Goal: Navigation & Orientation: Find specific page/section

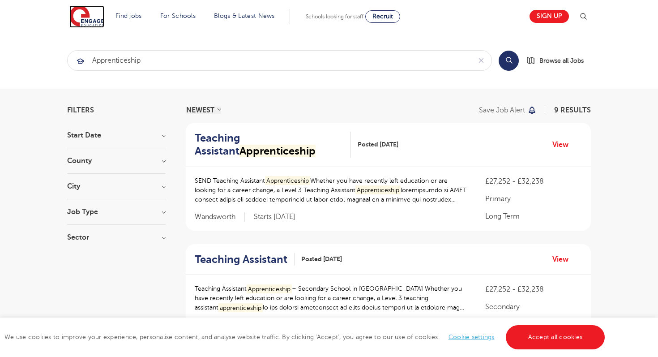
click at [79, 16] on img at bounding box center [86, 16] width 35 height 22
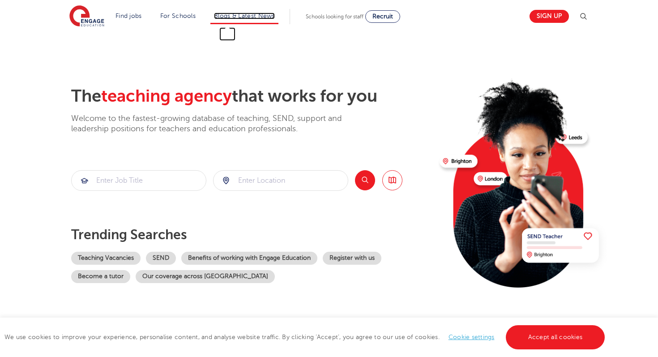
click at [259, 14] on link "Blogs & Latest News" at bounding box center [244, 16] width 61 height 7
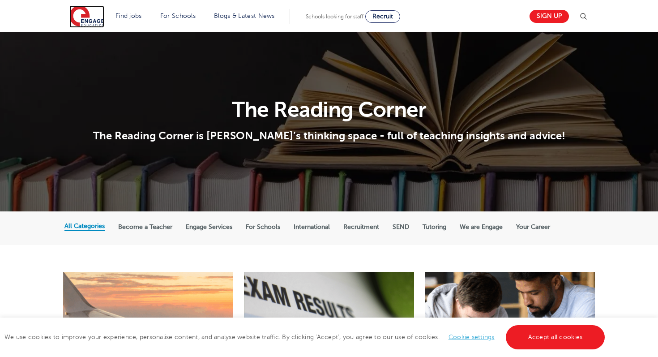
click at [76, 18] on img at bounding box center [86, 16] width 35 height 22
